Goal: Obtain resource: Download file/media

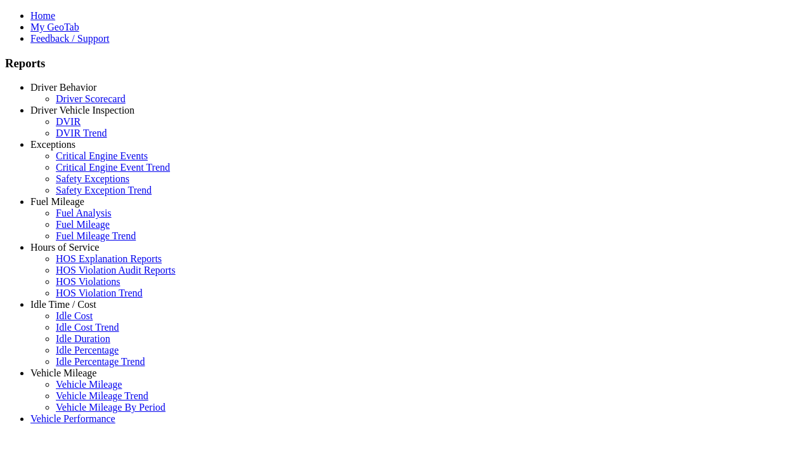
click at [73, 252] on link "Hours of Service" at bounding box center [64, 247] width 69 height 11
click at [82, 275] on link "HOS Violation Audit Reports" at bounding box center [116, 270] width 120 height 11
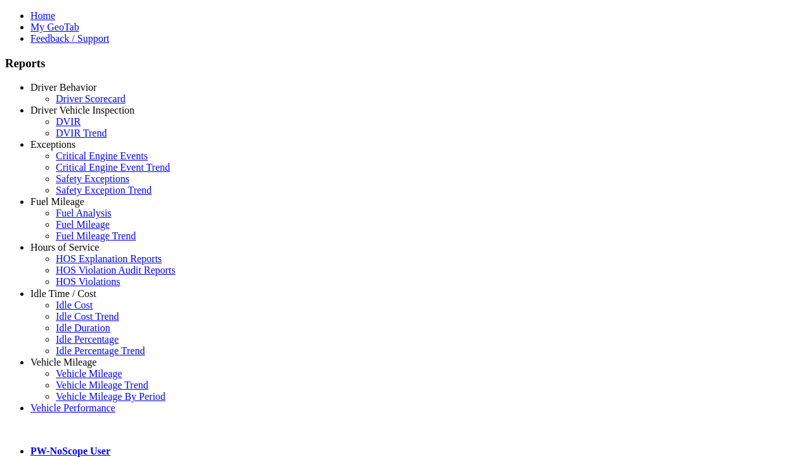
type input "**********"
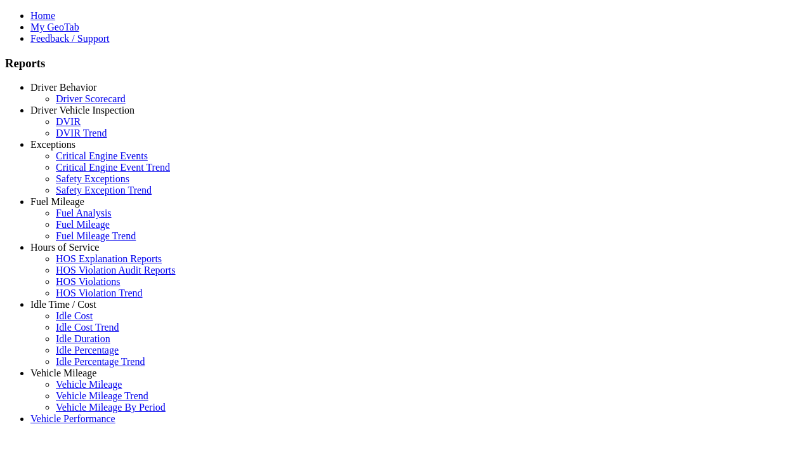
type input "**********"
